Goal: Information Seeking & Learning: Learn about a topic

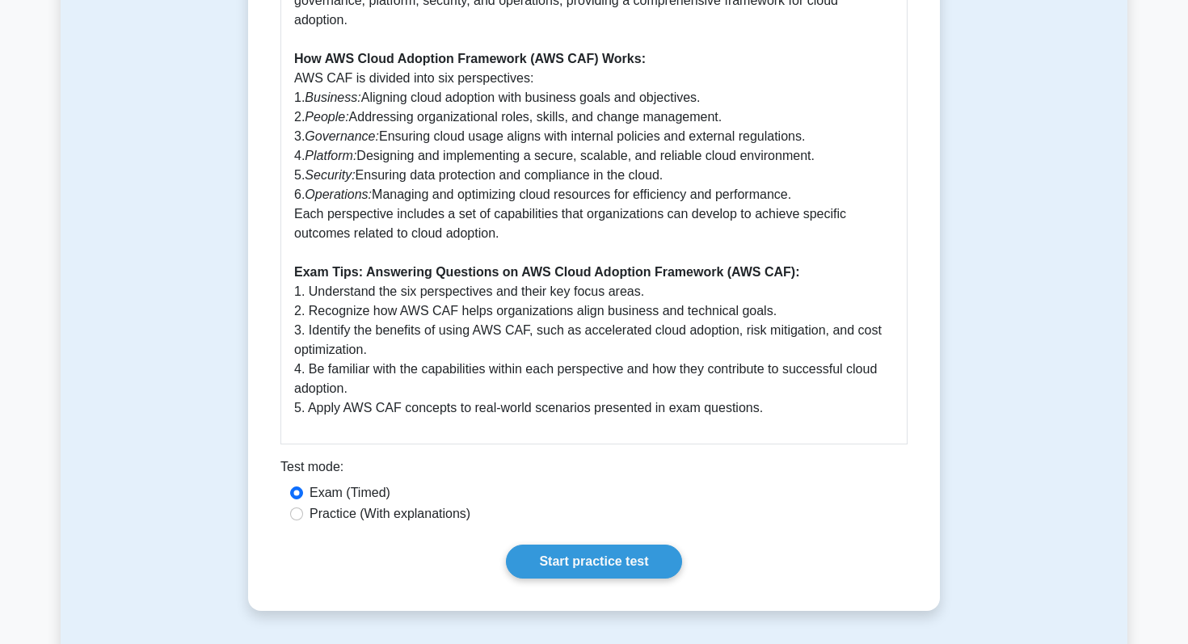
scroll to position [992, 0]
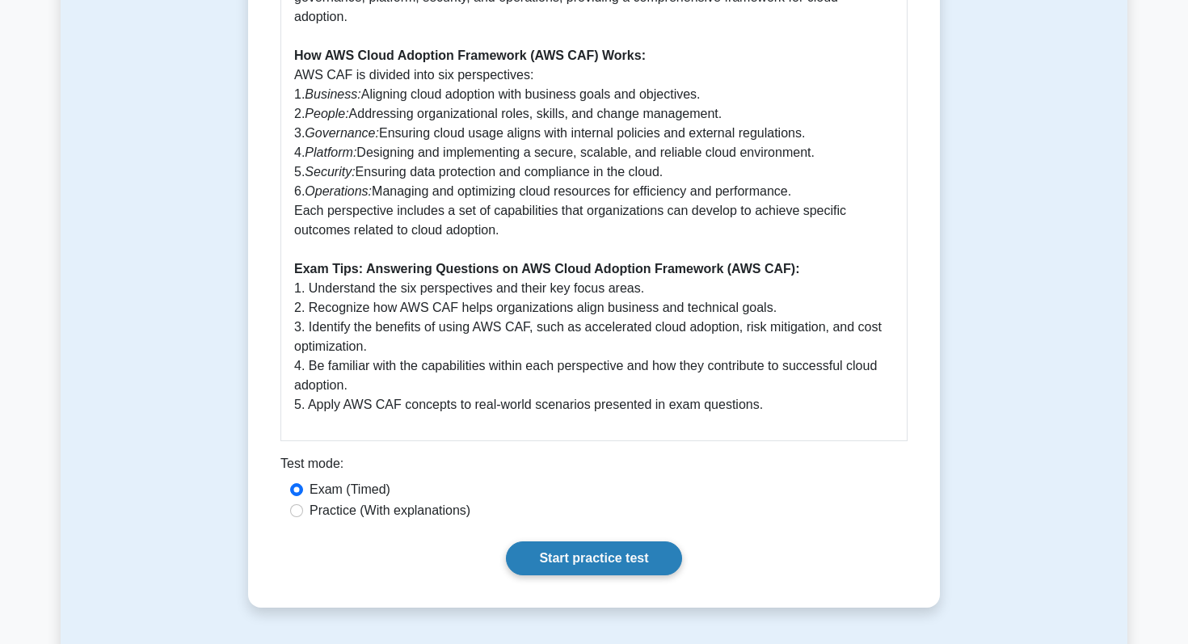
click at [576, 566] on link "Start practice test" at bounding box center [593, 558] width 175 height 34
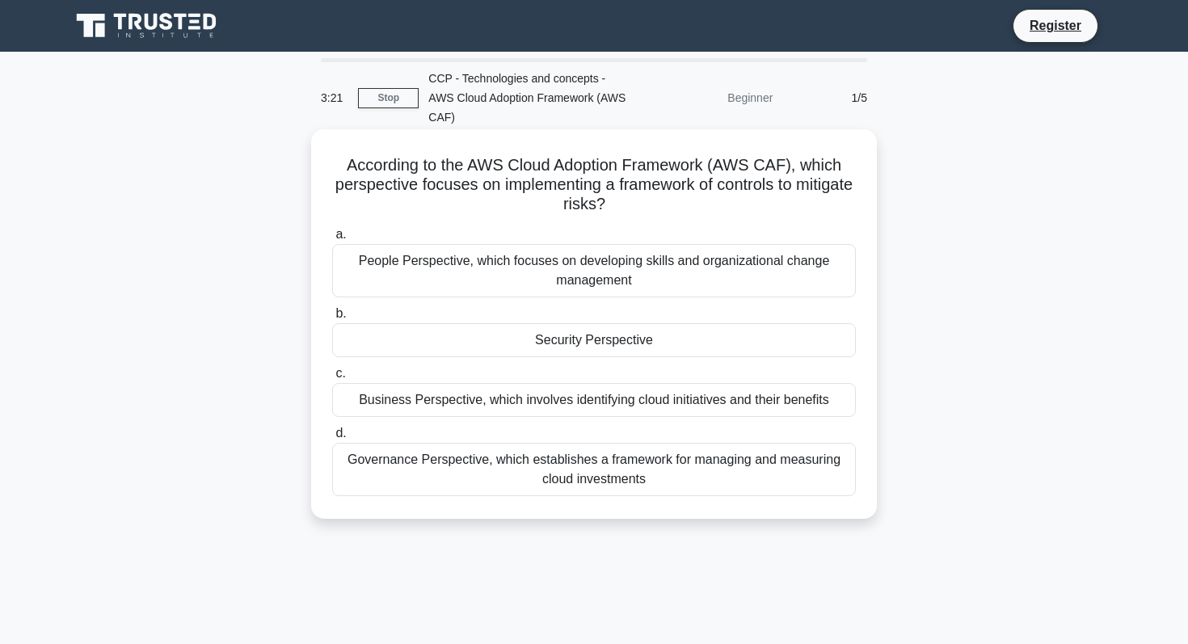
click at [826, 168] on h5 "According to the AWS Cloud Adoption Framework (AWS CAF), which perspective focu…" at bounding box center [594, 185] width 527 height 60
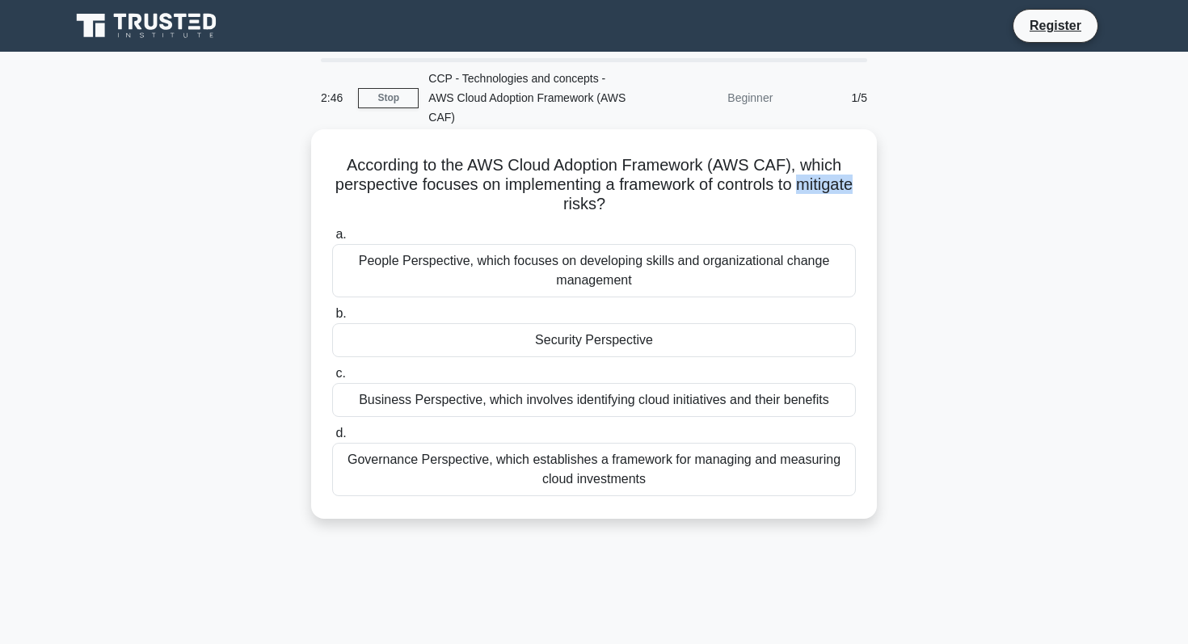
click at [459, 445] on div "Governance Perspective, which establishes a framework for managing and measurin…" at bounding box center [594, 469] width 524 height 53
click at [332, 439] on input "d. Governance Perspective, which establishes a framework for managing and measu…" at bounding box center [332, 433] width 0 height 11
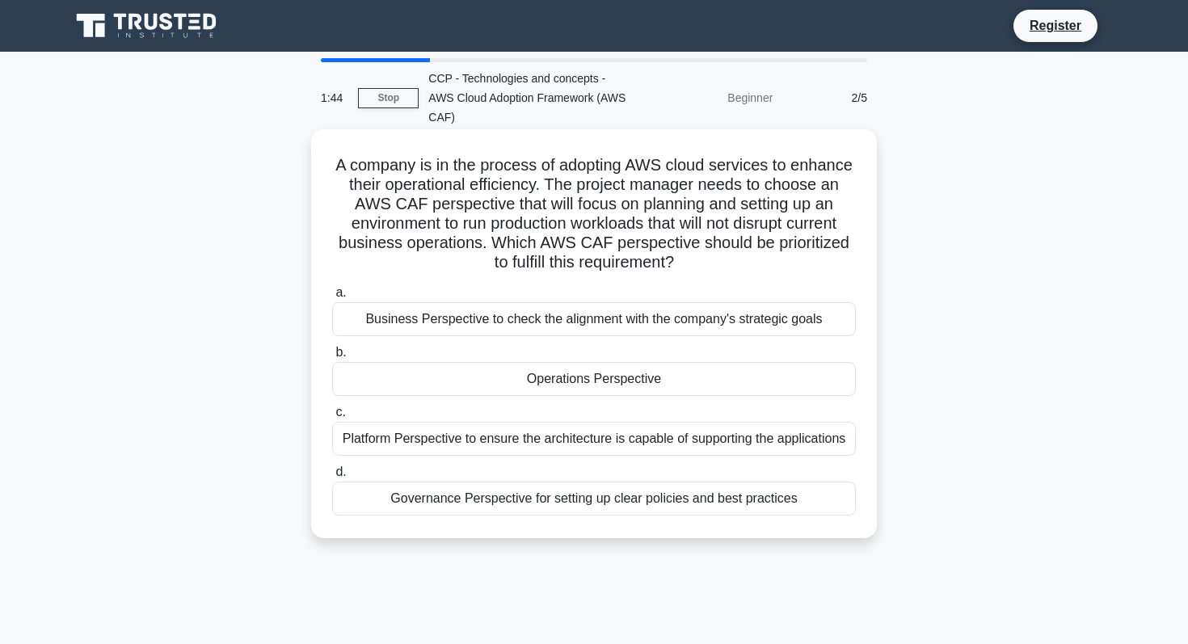
click at [479, 427] on div "Platform Perspective to ensure the architecture is capable of supporting the ap…" at bounding box center [594, 439] width 524 height 34
click at [332, 418] on input "c. Platform Perspective to ensure the architecture is capable of supporting the…" at bounding box center [332, 412] width 0 height 11
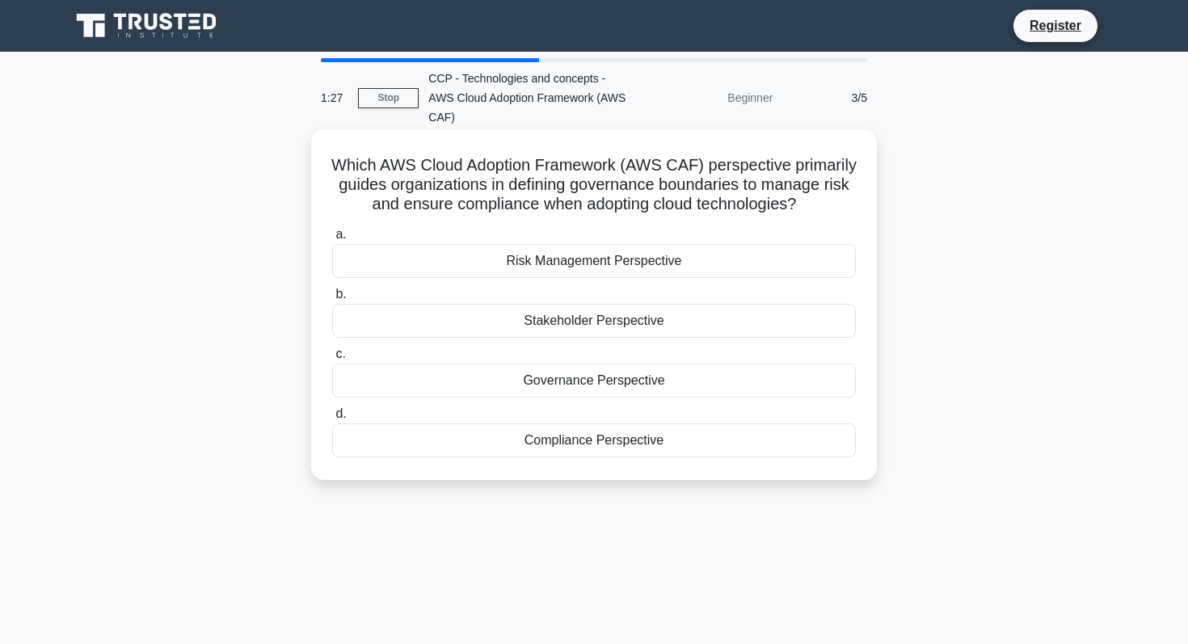
click at [556, 369] on div "Governance Perspective" at bounding box center [594, 381] width 524 height 34
click at [332, 360] on input "c. Governance Perspective" at bounding box center [332, 354] width 0 height 11
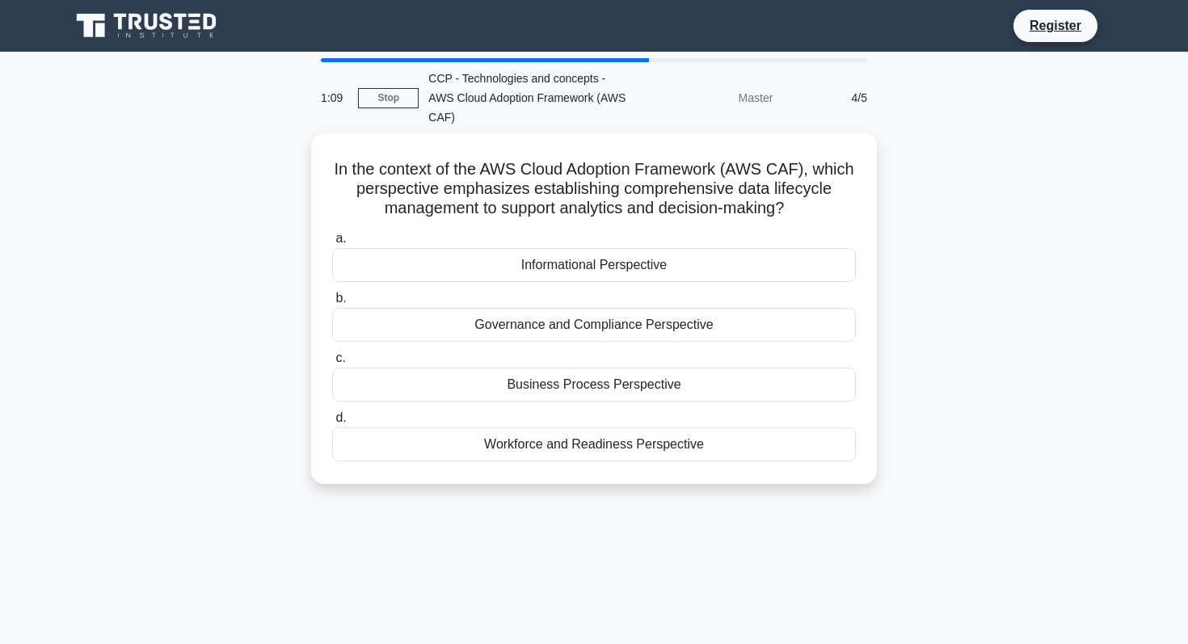
click at [556, 369] on div "Business Process Perspective" at bounding box center [594, 385] width 524 height 34
click at [332, 364] on input "c. Business Process Perspective" at bounding box center [332, 358] width 0 height 11
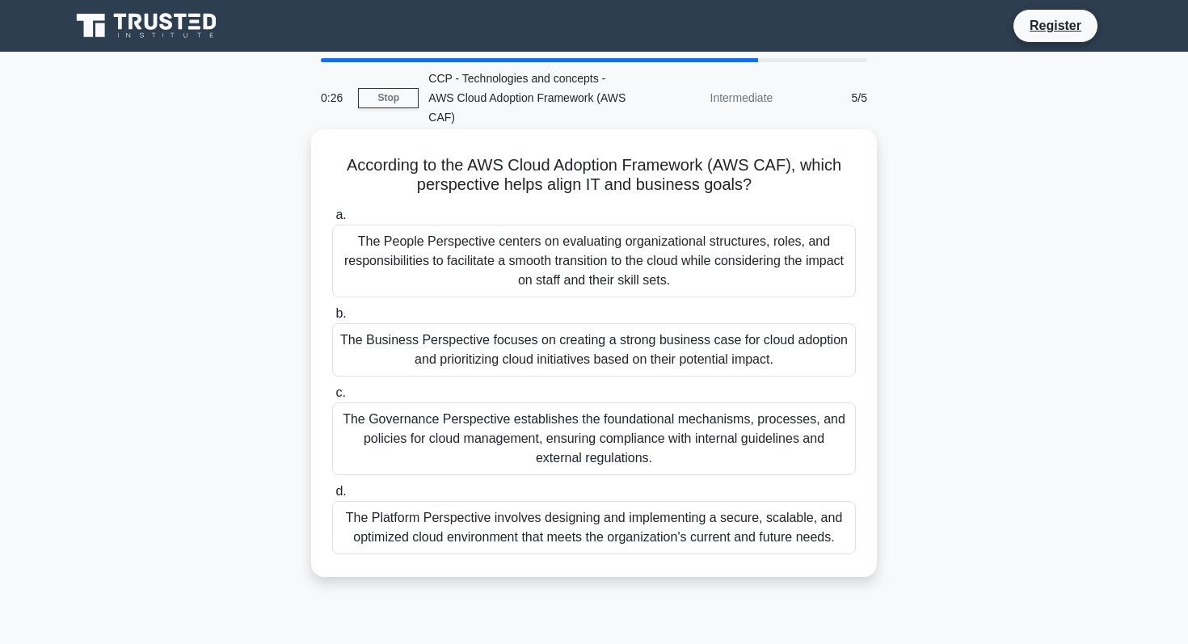
click at [560, 339] on div "The Business Perspective focuses on creating a strong business case for cloud a…" at bounding box center [594, 349] width 524 height 53
click at [332, 319] on input "b. The Business Perspective focuses on creating a strong business case for clou…" at bounding box center [332, 314] width 0 height 11
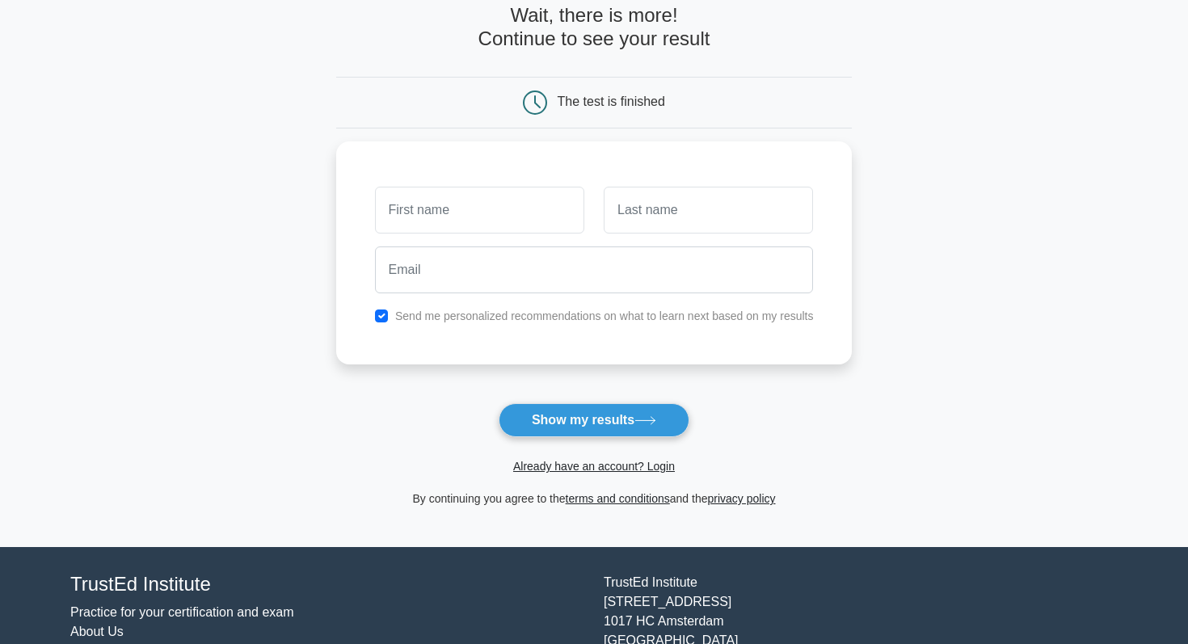
scroll to position [141, 0]
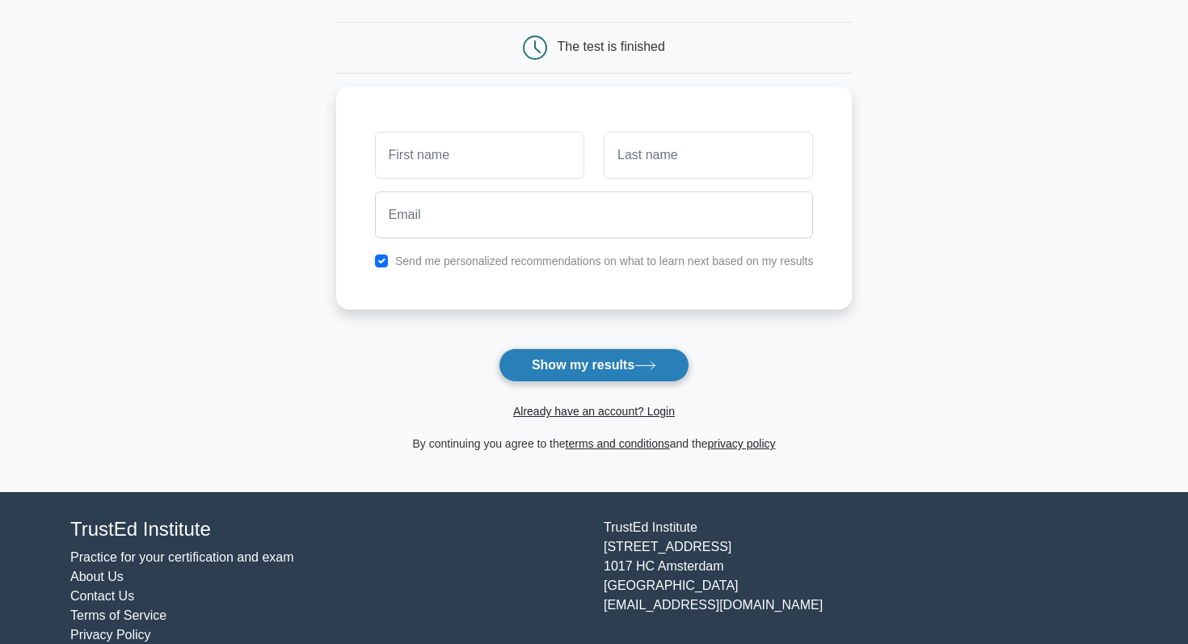
click at [574, 358] on button "Show my results" at bounding box center [594, 365] width 191 height 34
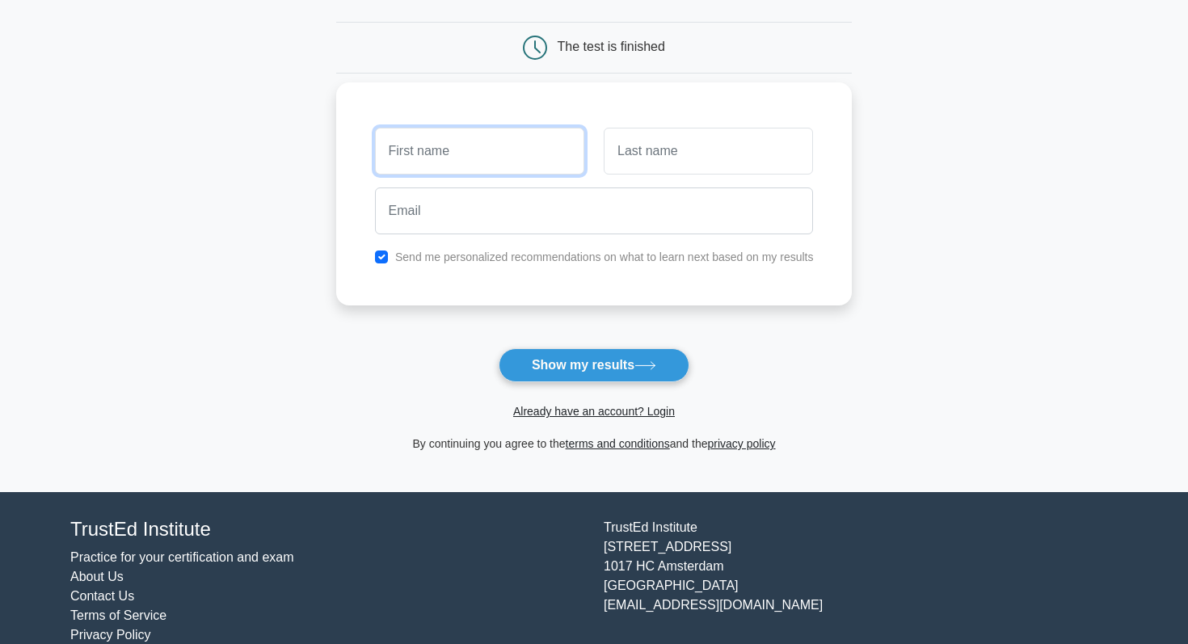
scroll to position [0, 0]
